Goal: Find specific page/section: Find specific page/section

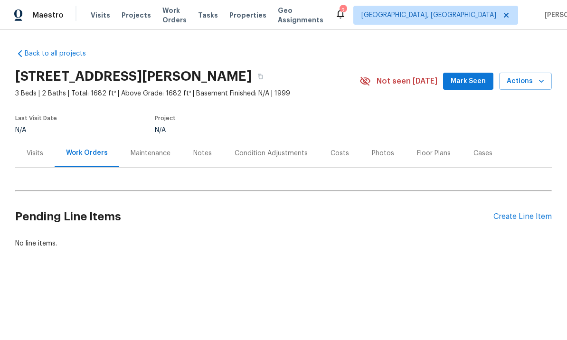
click at [37, 149] on div "Visits" at bounding box center [35, 153] width 17 height 9
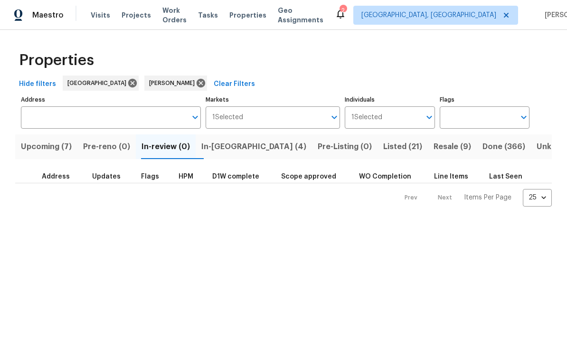
click at [383, 143] on span "Listed (21)" at bounding box center [402, 146] width 39 height 13
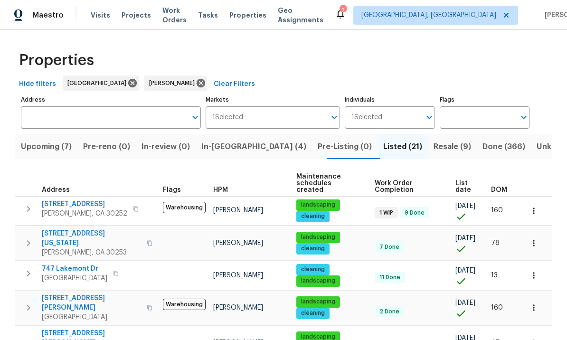
click at [538, 205] on button "button" at bounding box center [533, 210] width 21 height 21
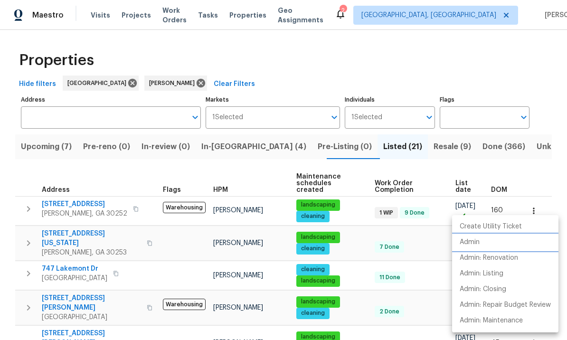
click at [477, 238] on p "Admin" at bounding box center [469, 242] width 20 height 10
